Goal: Transaction & Acquisition: Purchase product/service

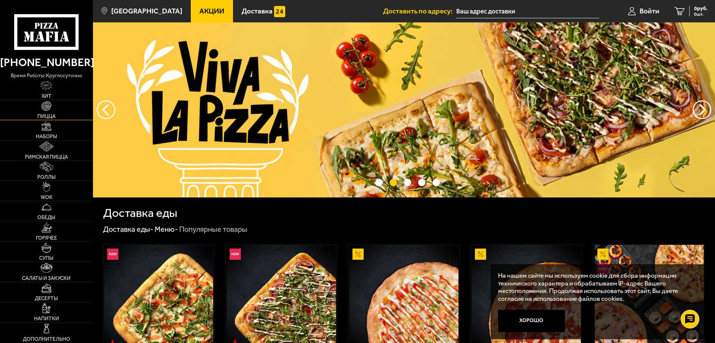
click at [47, 109] on img at bounding box center [46, 106] width 10 height 10
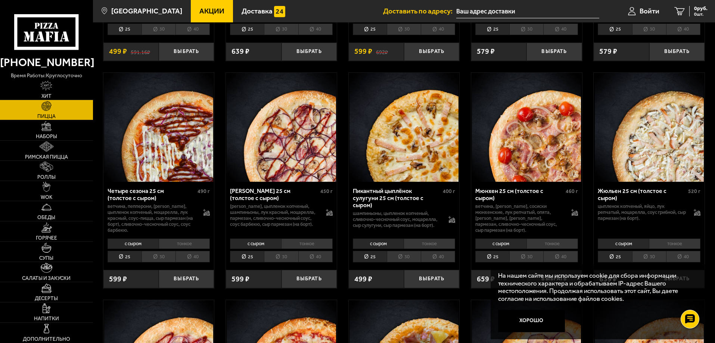
scroll to position [1157, 0]
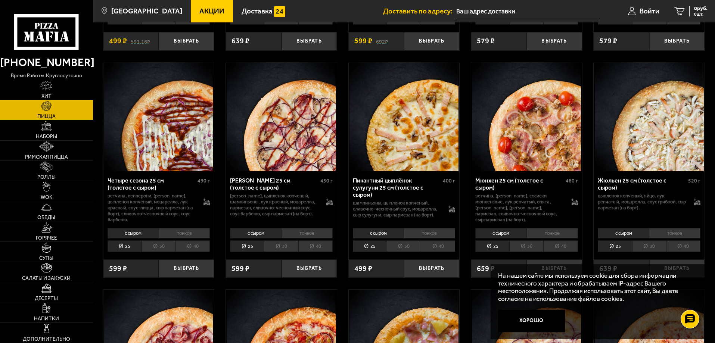
click at [534, 130] on img at bounding box center [526, 116] width 109 height 109
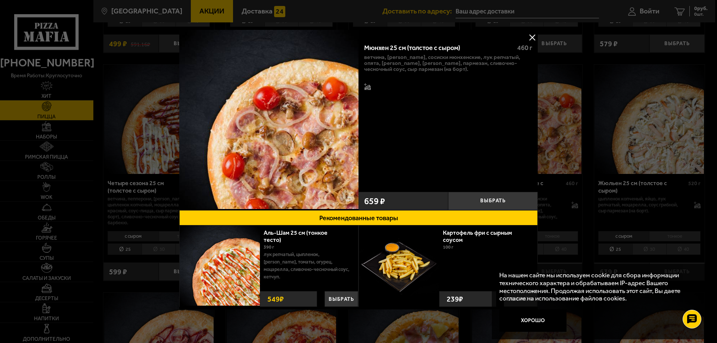
click at [532, 38] on button at bounding box center [531, 37] width 11 height 11
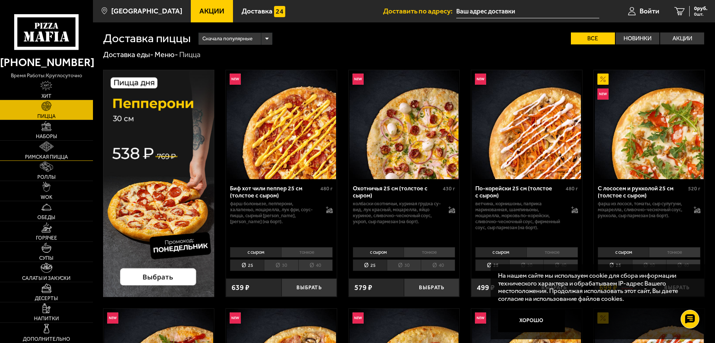
click at [42, 146] on img at bounding box center [46, 146] width 14 height 10
